Goal: Task Accomplishment & Management: Use online tool/utility

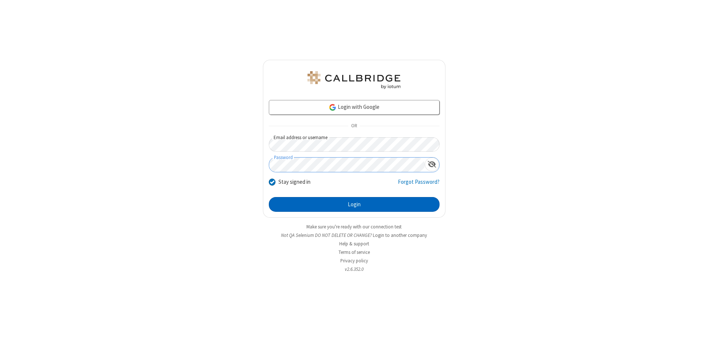
click at [354, 204] on button "Login" at bounding box center [354, 204] width 171 height 15
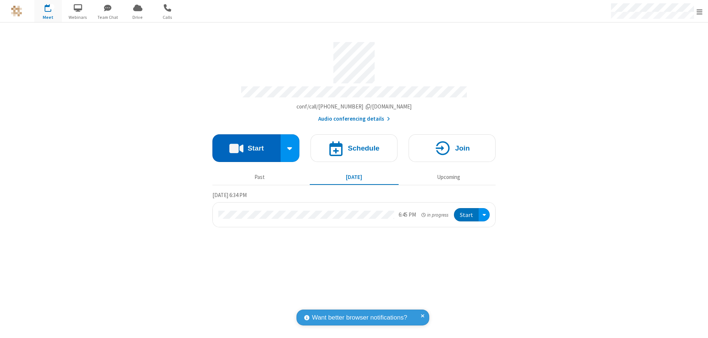
click at [246, 145] on button "Start" at bounding box center [246, 148] width 68 height 28
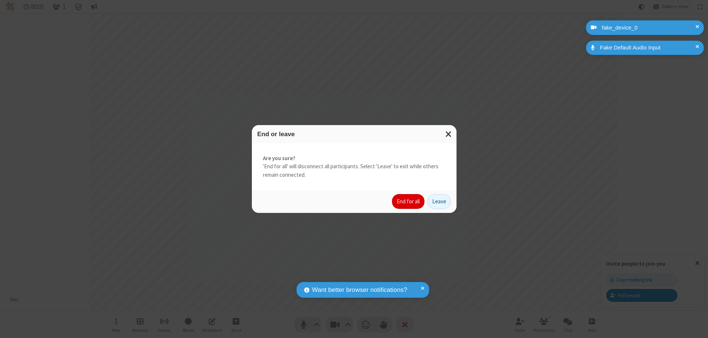
click at [409, 201] on button "End for all" at bounding box center [408, 201] width 32 height 15
